Goal: Transaction & Acquisition: Book appointment/travel/reservation

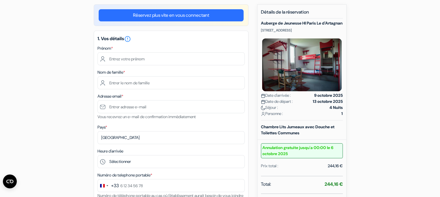
scroll to position [48, 0]
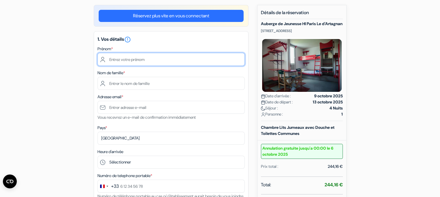
click at [114, 59] on input "text" at bounding box center [170, 59] width 147 height 13
type input "[PERSON_NAME]"
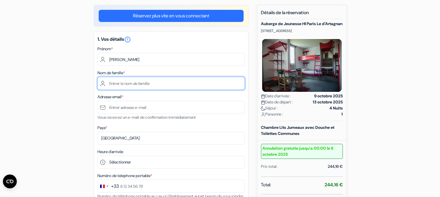
type input "LOUBESKI"
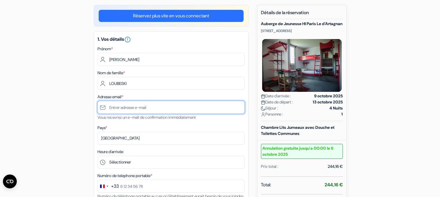
type input "[EMAIL_ADDRESS][DOMAIN_NAME]"
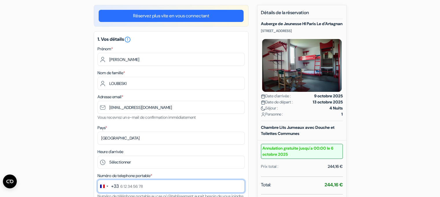
type input "0647676835"
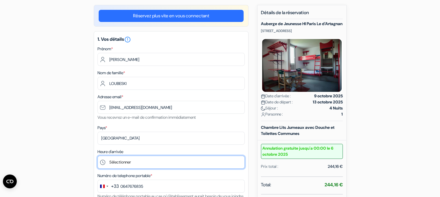
click at [116, 163] on select "Sélectionner 15:00 16:00 17:00 18:00 19:00 20:00 21:00 22:00 23:00 0:00" at bounding box center [170, 162] width 147 height 13
select select "15"
click at [97, 156] on select "Sélectionner 15:00 16:00 17:00 18:00 19:00 20:00 21:00 22:00 23:00 0:00" at bounding box center [170, 162] width 147 height 13
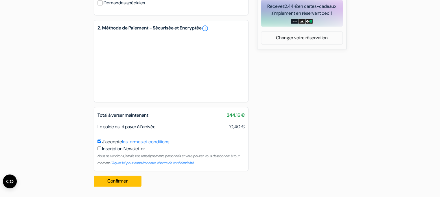
scroll to position [271, 0]
click at [118, 178] on button "Confirmer Loading..." at bounding box center [118, 181] width 48 height 11
click at [121, 178] on button "Confirmer Loading..." at bounding box center [118, 181] width 48 height 11
click at [105, 181] on button "Confirmer Loading..." at bounding box center [118, 181] width 48 height 11
click at [98, 147] on input "checkbox" at bounding box center [99, 149] width 4 height 4
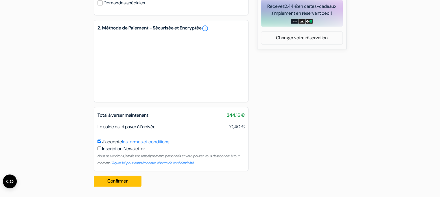
checkbox input "true"
click at [109, 180] on button "Confirmer Loading..." at bounding box center [118, 181] width 48 height 11
click at [123, 181] on button "Confirmer Loading..." at bounding box center [118, 181] width 48 height 11
click at [123, 181] on div "Confirmer Loading... Traitement de la demande..." at bounding box center [119, 181] width 51 height 20
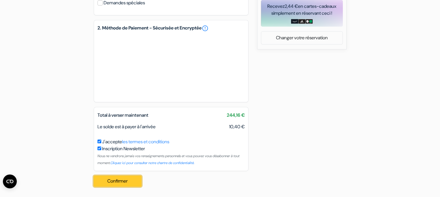
click at [113, 178] on button "Confirmer Loading..." at bounding box center [118, 181] width 48 height 11
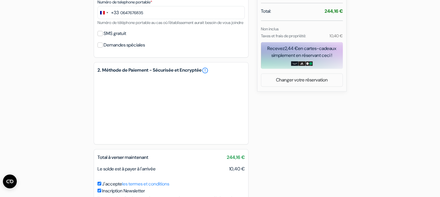
scroll to position [222, 0]
click at [309, 58] on div "Recevez 2,44 € en cartes-cadeaux simplement en réservant ceci !" at bounding box center [302, 52] width 82 height 14
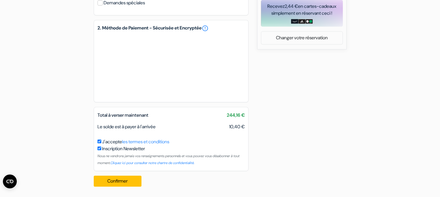
scroll to position [271, 0]
click at [118, 180] on button "Confirmer Loading..." at bounding box center [118, 181] width 48 height 11
click at [338, 36] on link "Changer votre réservation" at bounding box center [301, 37] width 81 height 11
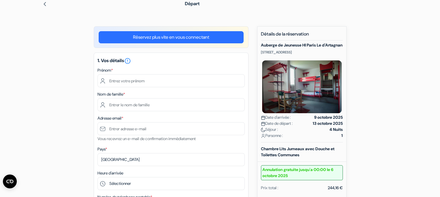
scroll to position [14, 0]
